Goal: Navigation & Orientation: Find specific page/section

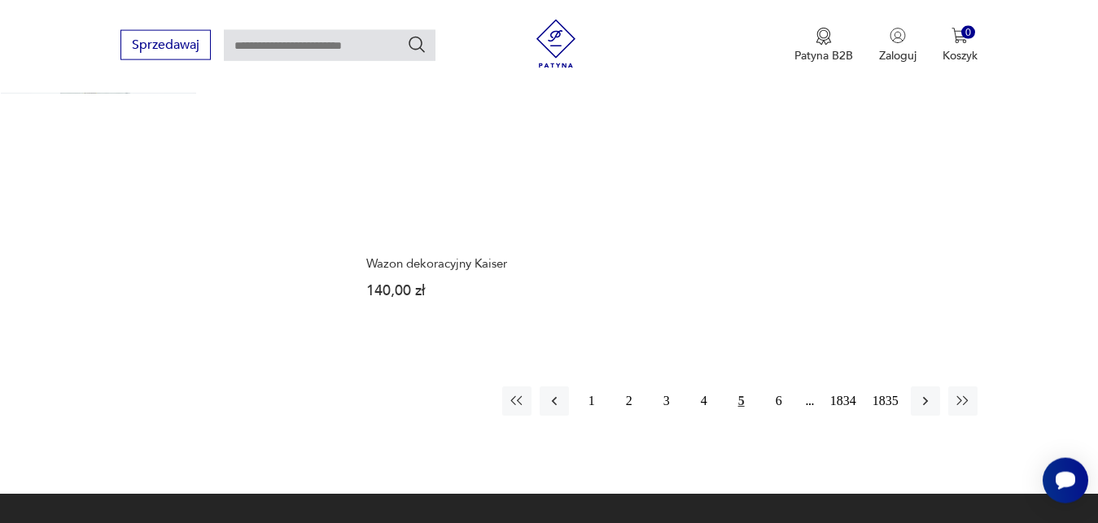
scroll to position [2079, 0]
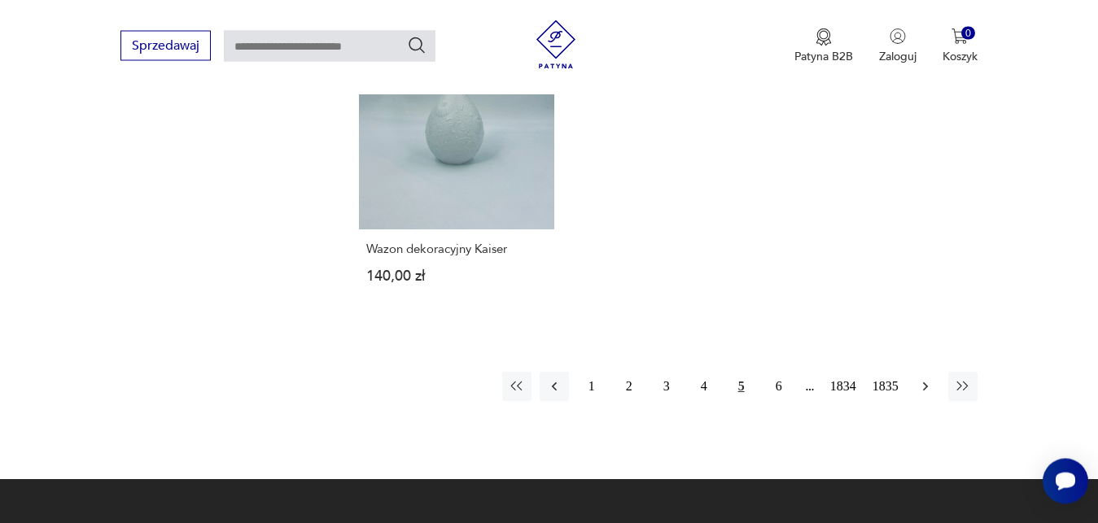
click at [927, 387] on icon "button" at bounding box center [925, 386] width 16 height 16
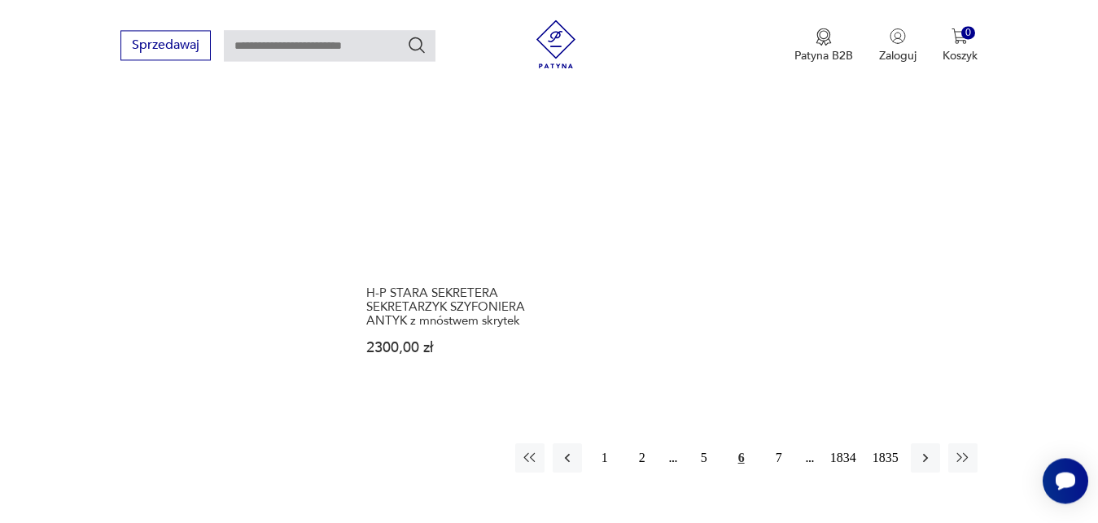
scroll to position [2093, 0]
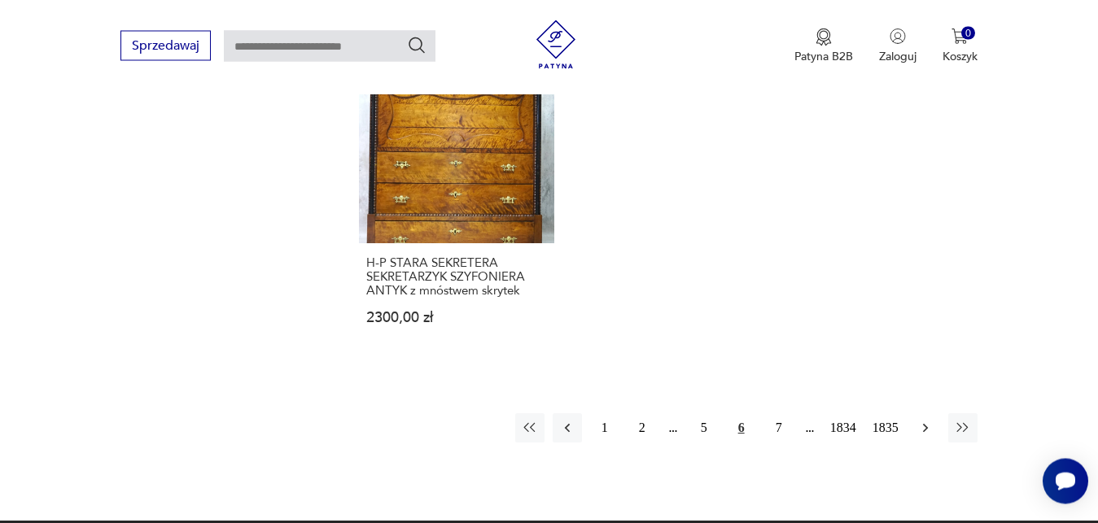
click at [925, 428] on icon "button" at bounding box center [925, 428] width 16 height 16
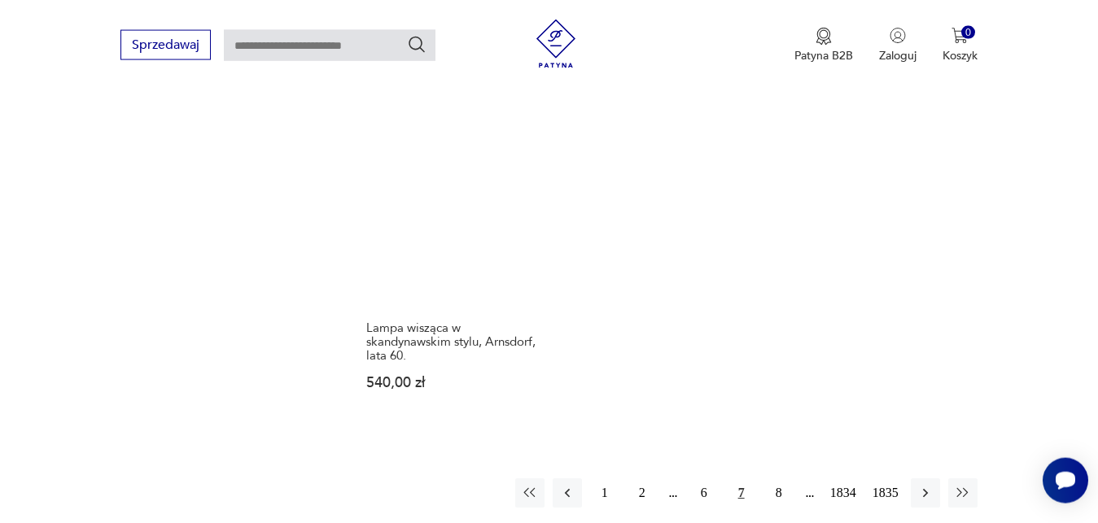
scroll to position [2162, 0]
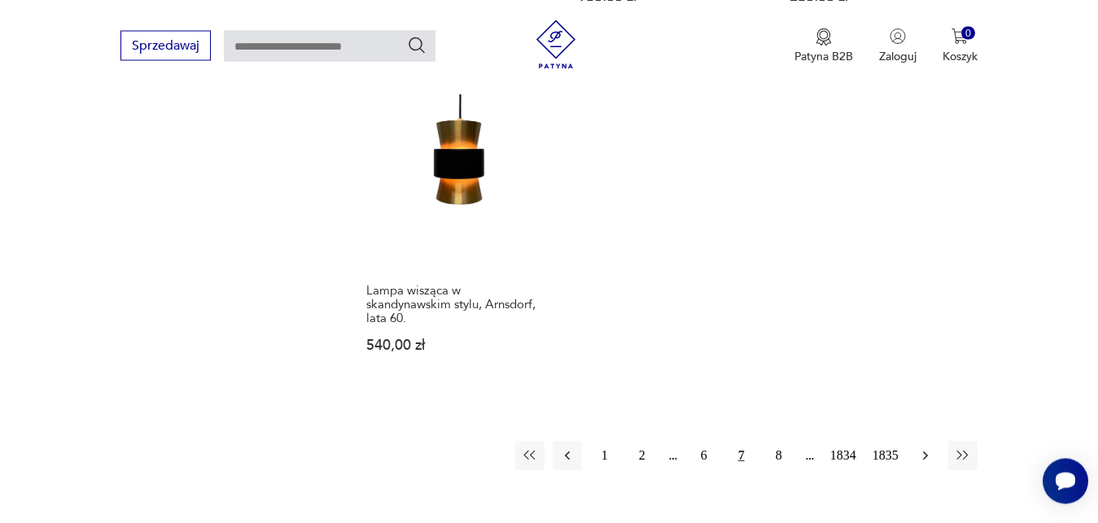
click at [928, 448] on icon "button" at bounding box center [925, 456] width 16 height 16
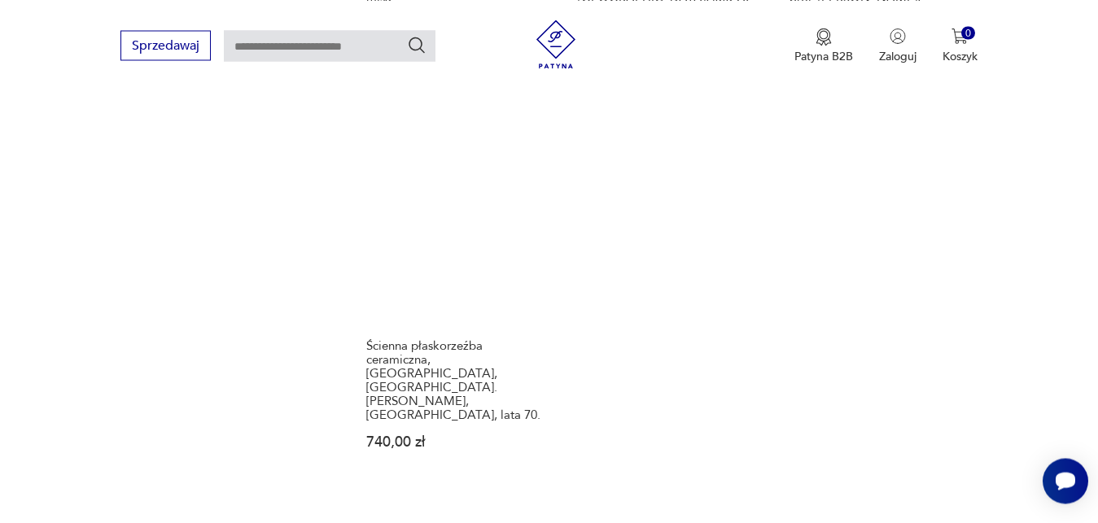
scroll to position [2135, 0]
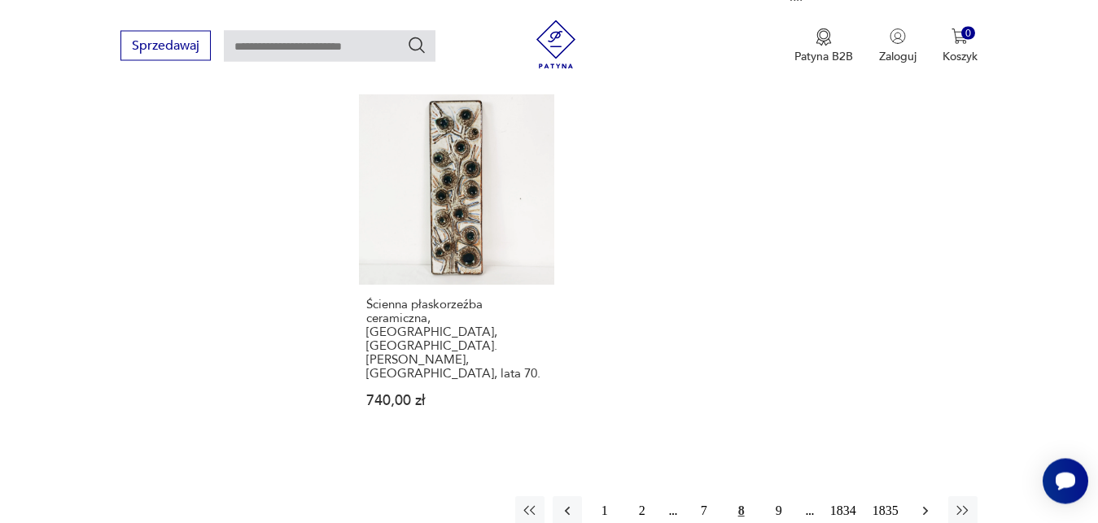
click at [924, 503] on icon "button" at bounding box center [925, 511] width 16 height 16
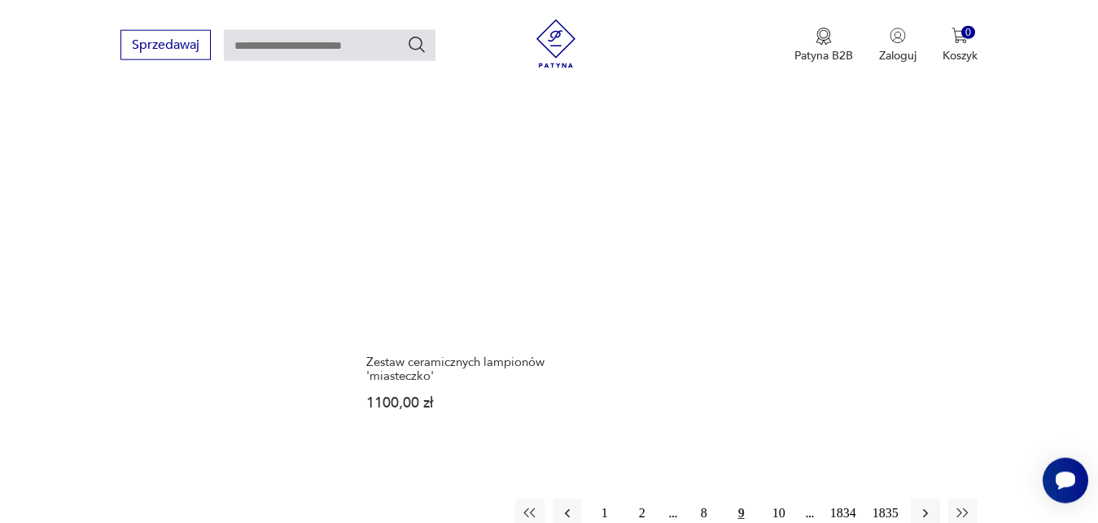
scroll to position [2065, 0]
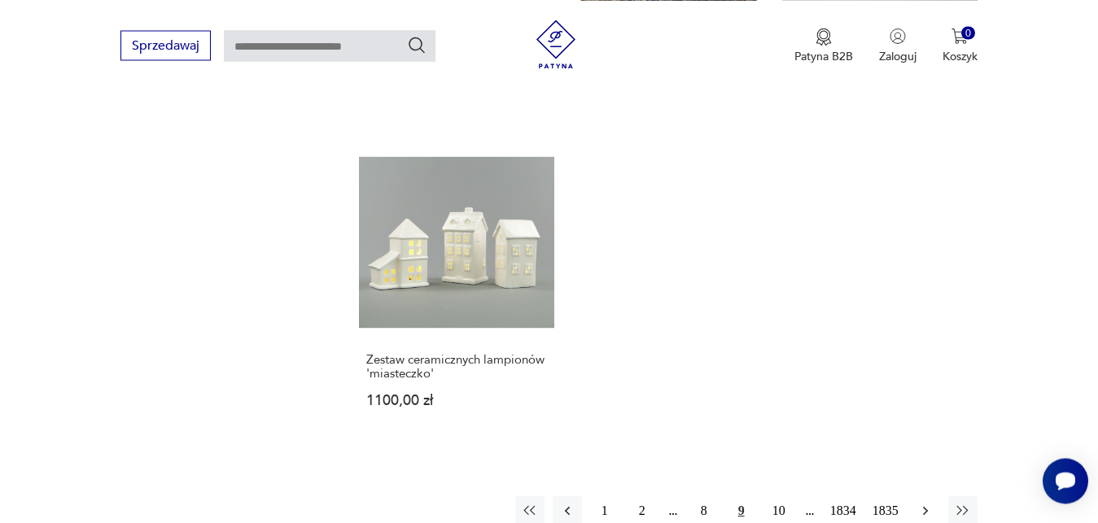
click at [924, 503] on icon "button" at bounding box center [925, 511] width 16 height 16
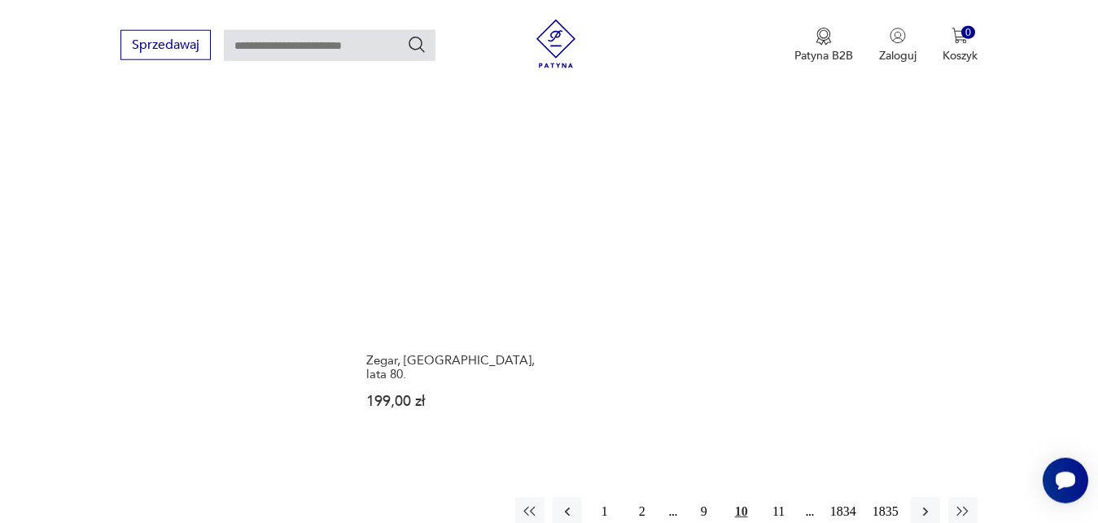
scroll to position [2038, 0]
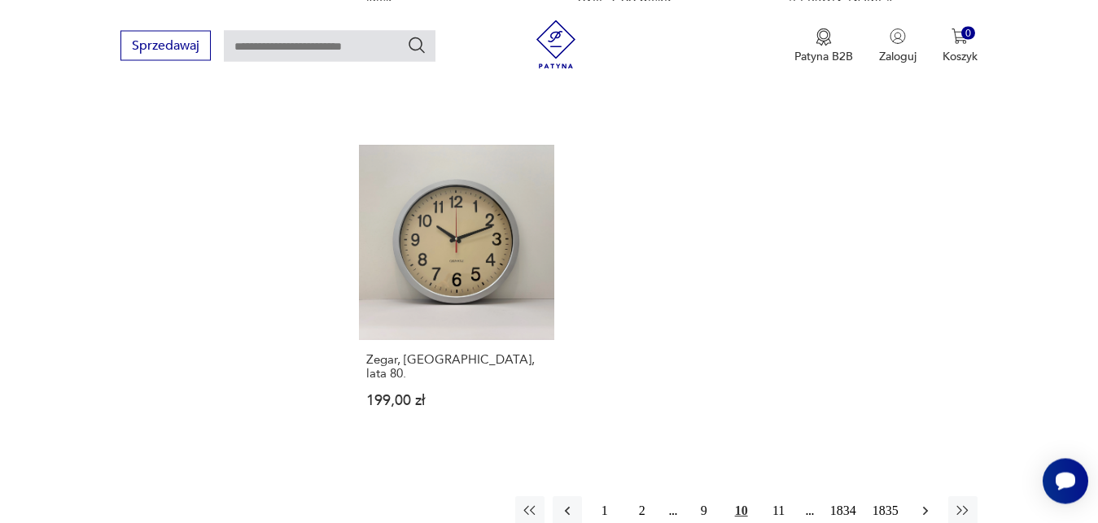
click at [926, 503] on icon "button" at bounding box center [925, 511] width 16 height 16
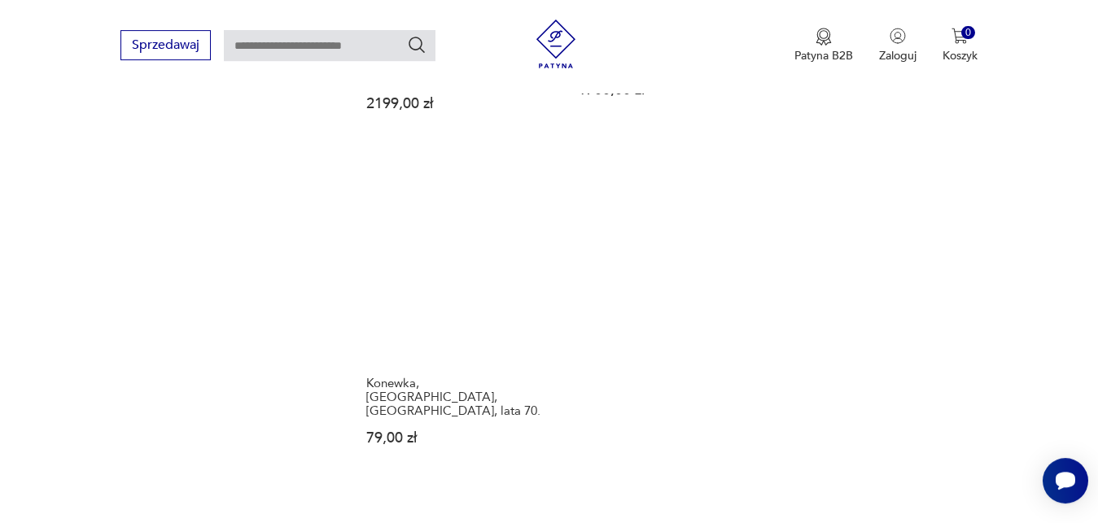
scroll to position [2135, 0]
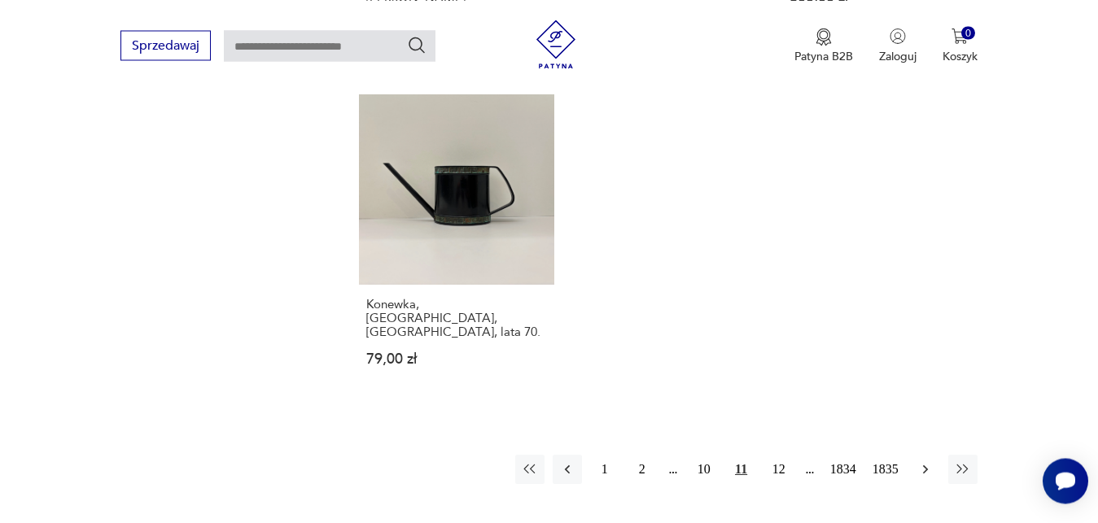
click at [923, 461] on icon "button" at bounding box center [925, 469] width 16 height 16
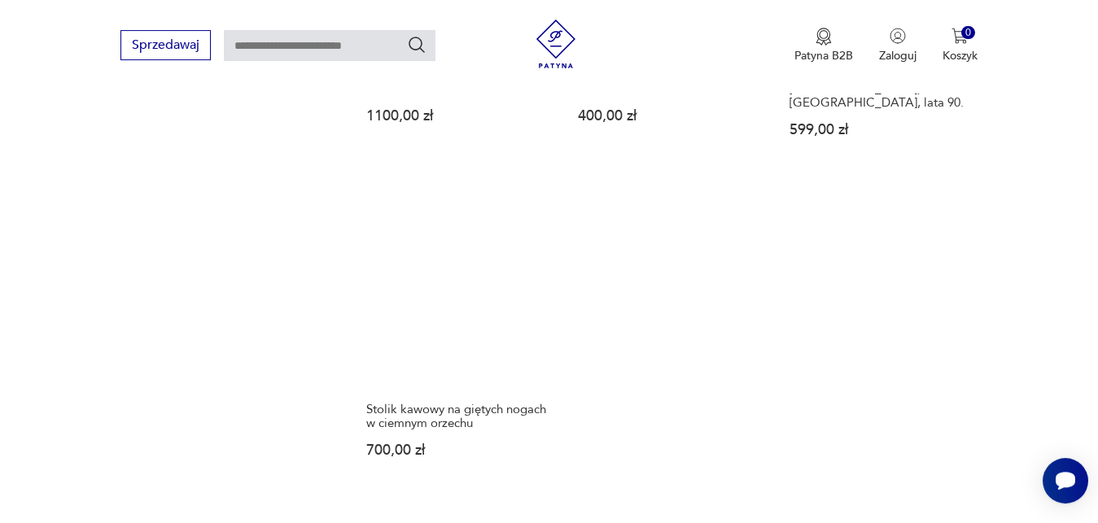
scroll to position [1955, 0]
